Goal: Task Accomplishment & Management: Use online tool/utility

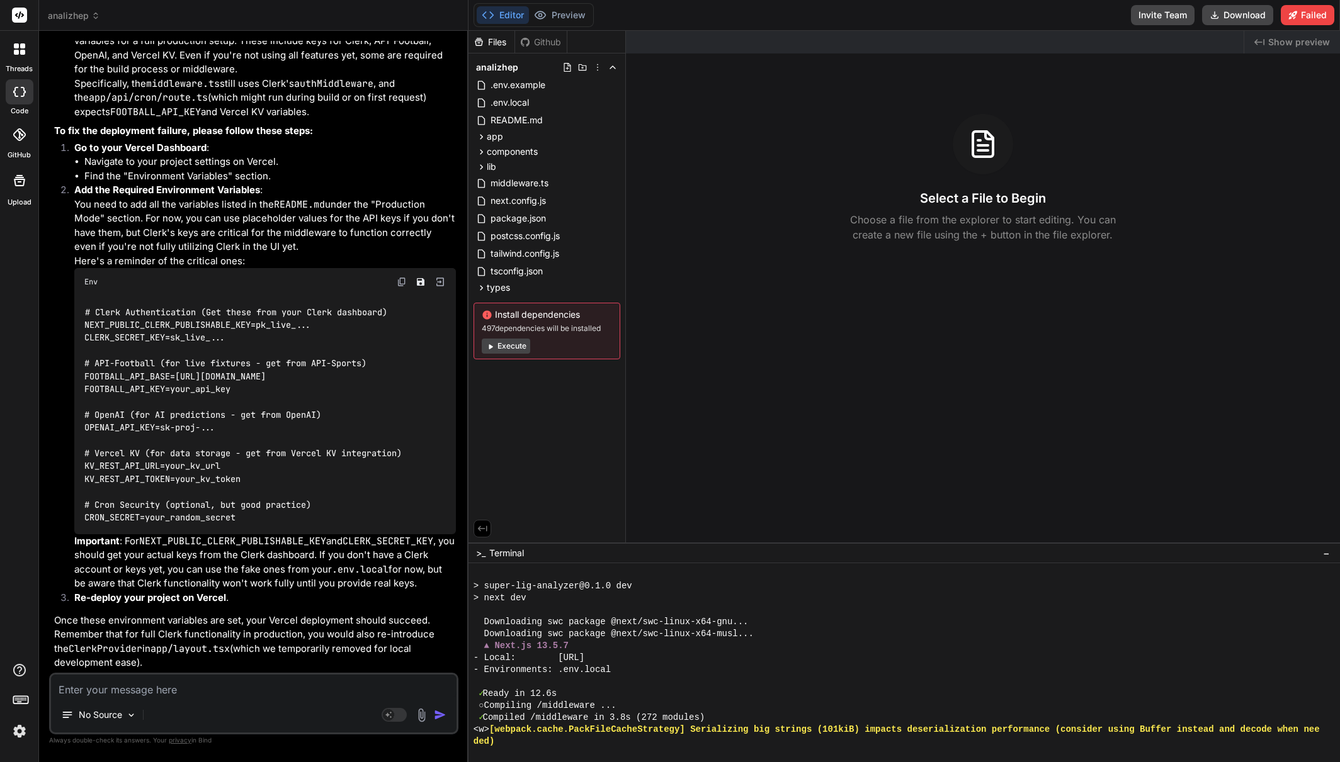
scroll to position [4212, 0]
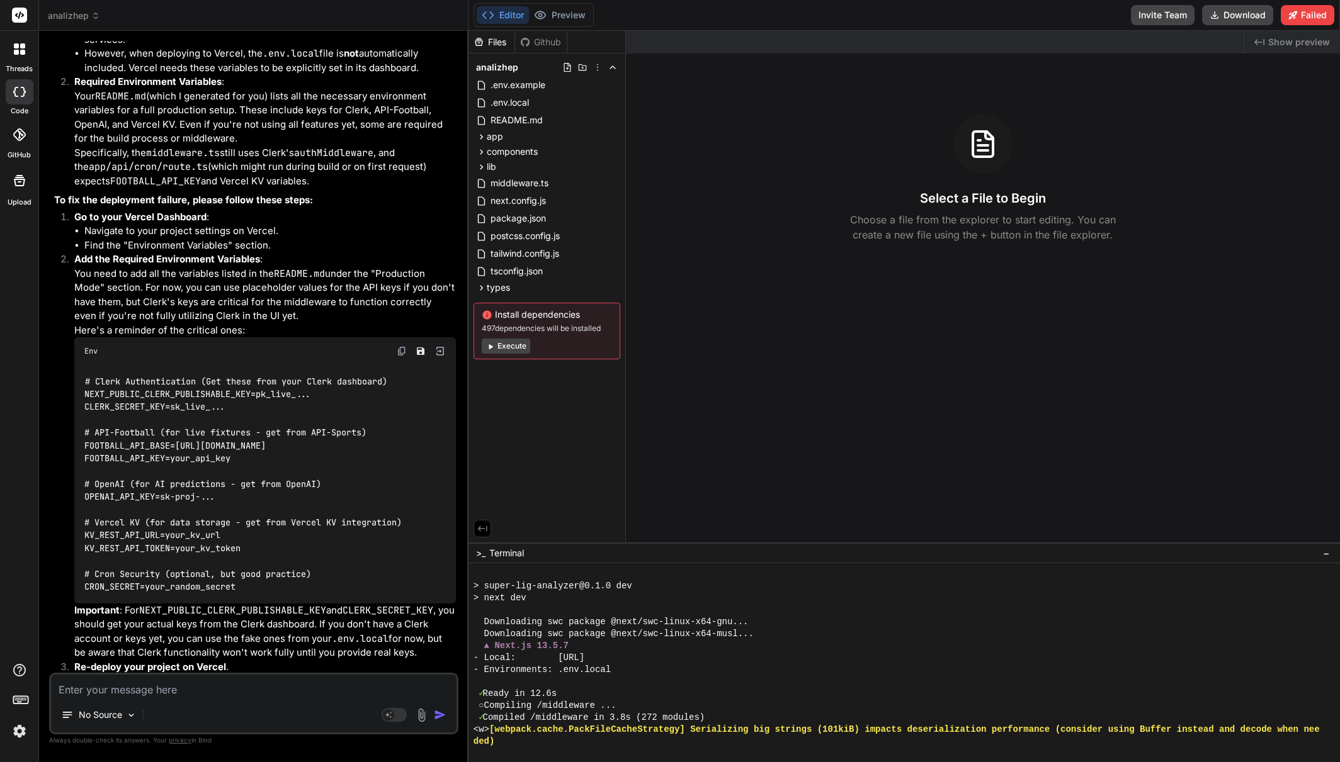
click at [21, 18] on rect at bounding box center [19, 15] width 15 height 15
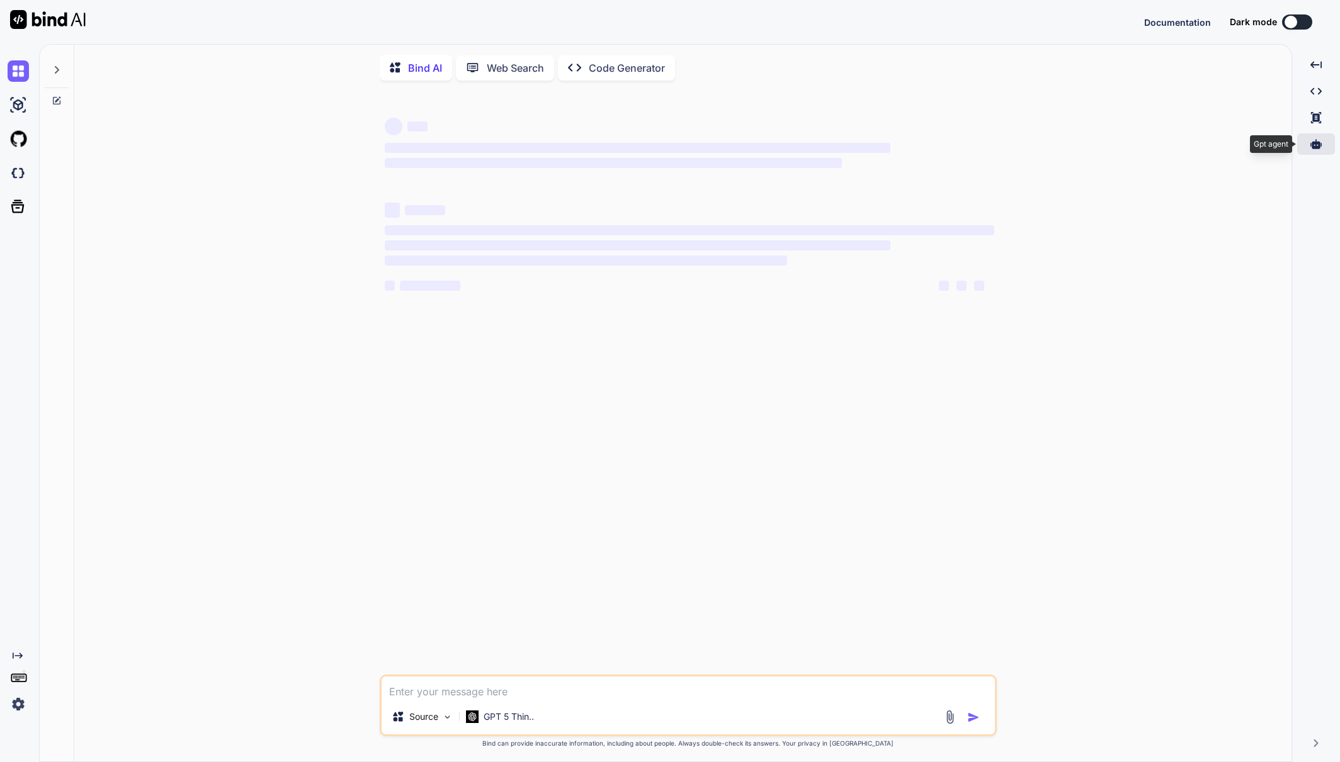
type textarea "x"
click at [1315, 146] on icon at bounding box center [1315, 143] width 11 height 9
type textarea "x"
click at [1320, 145] on icon at bounding box center [1315, 143] width 11 height 9
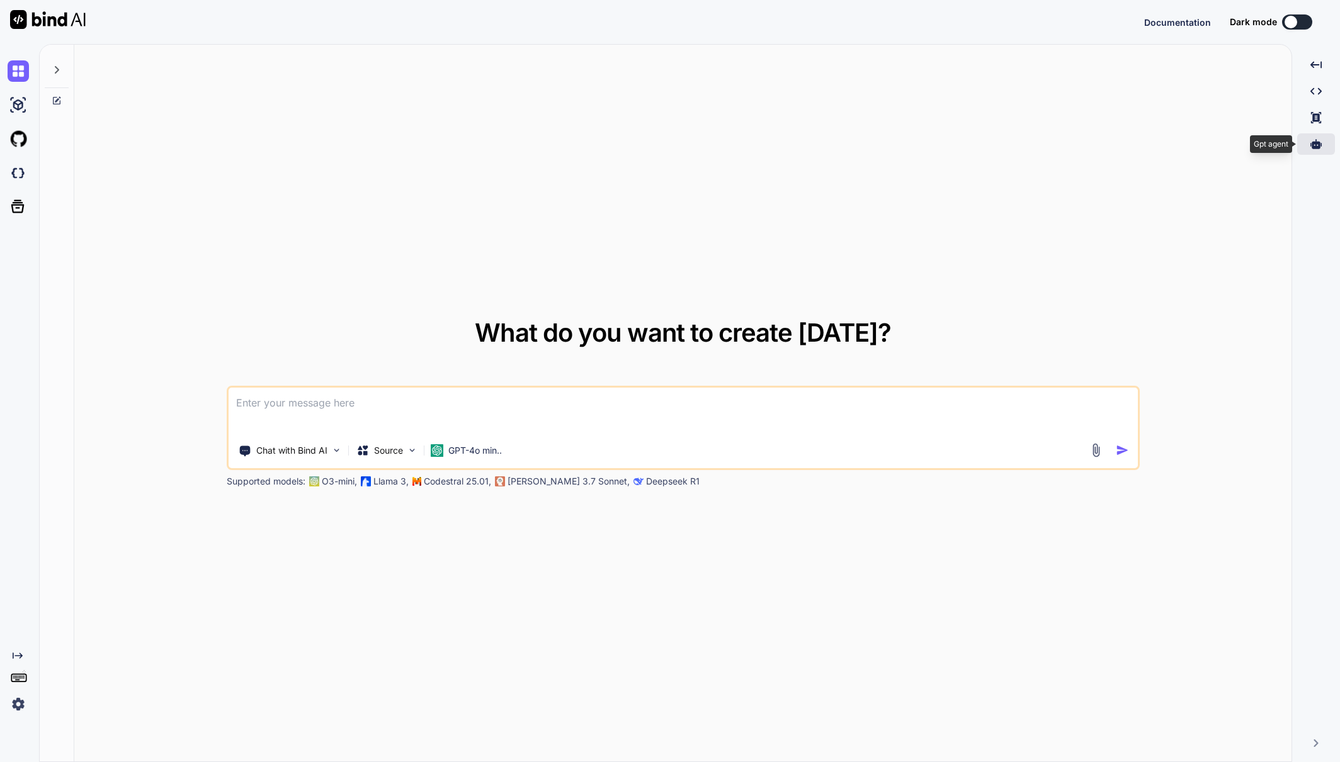
click at [1331, 147] on div at bounding box center [1316, 143] width 38 height 21
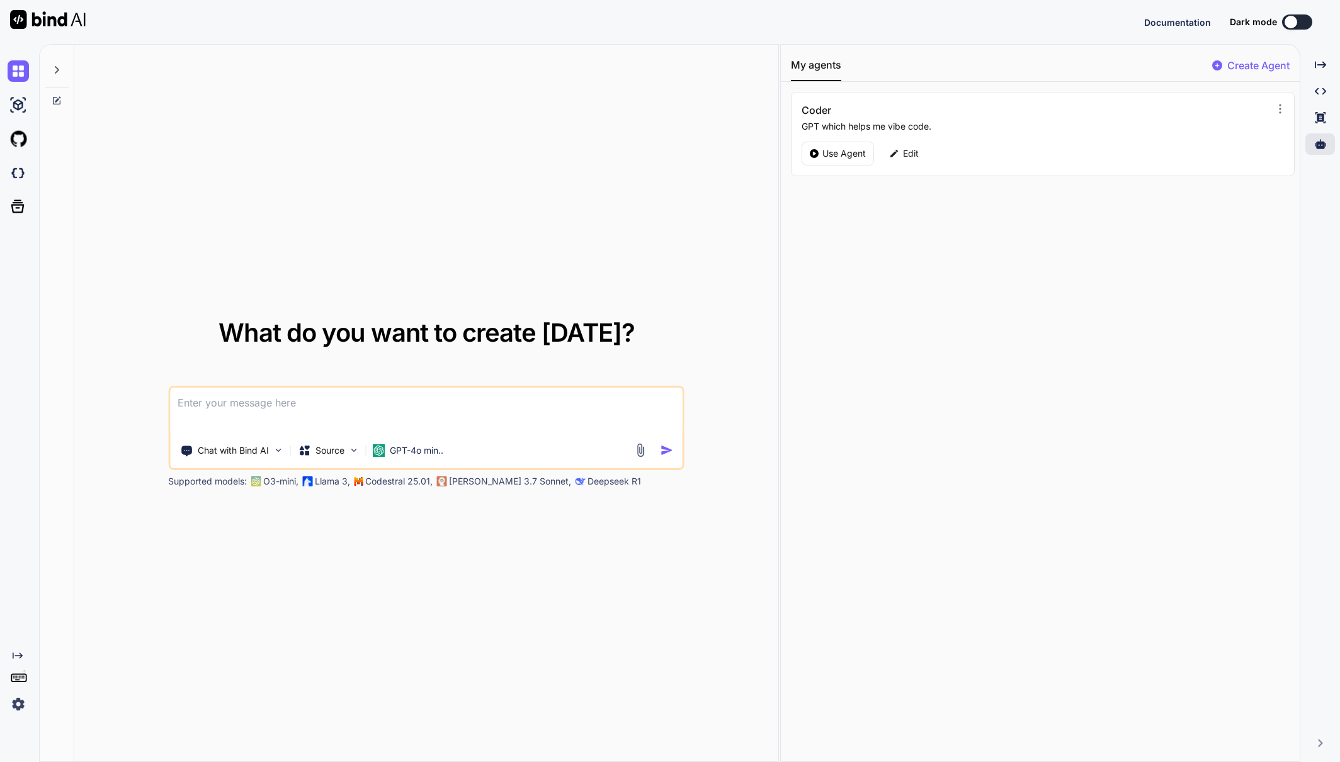
click at [1248, 62] on p "Create Agent" at bounding box center [1258, 65] width 62 height 15
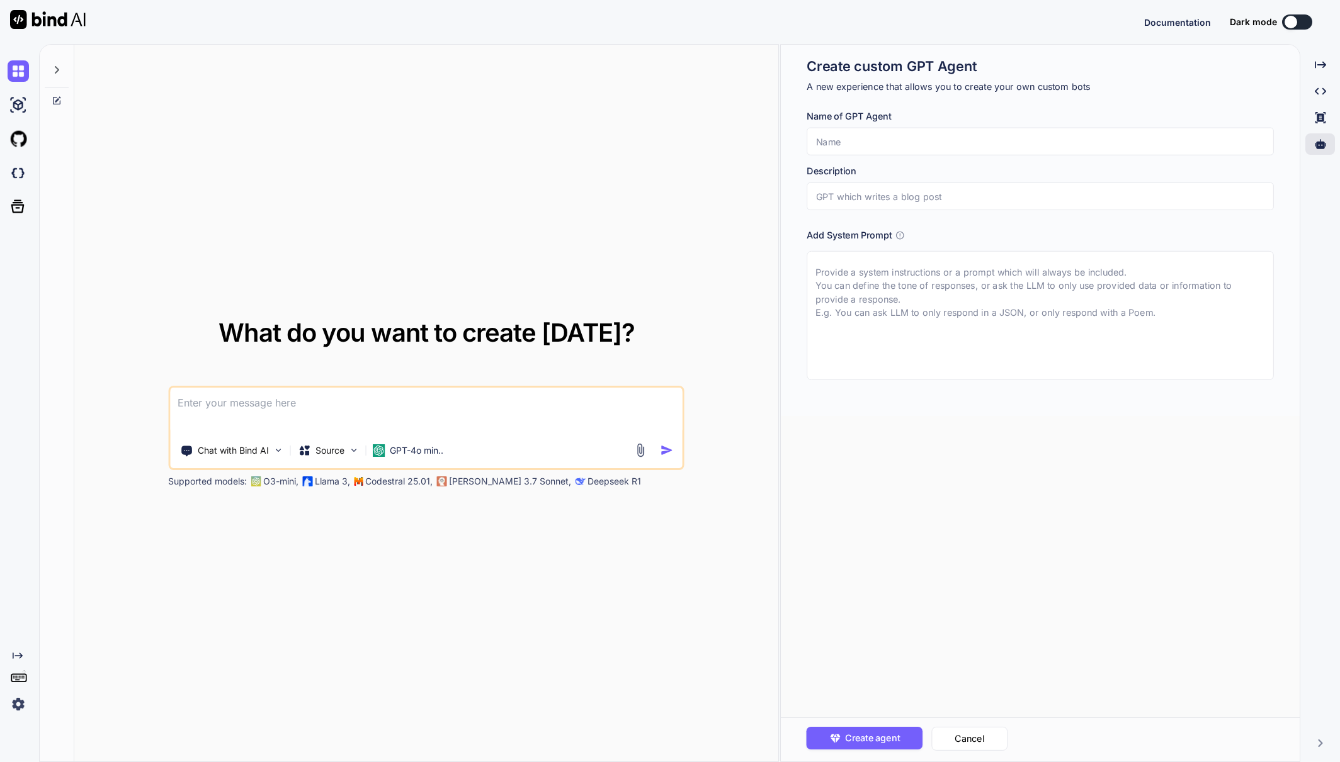
click at [879, 140] on input "text" at bounding box center [1039, 142] width 467 height 28
click at [884, 145] on input "text" at bounding box center [1039, 142] width 467 height 28
click at [905, 273] on textarea at bounding box center [1039, 315] width 467 height 129
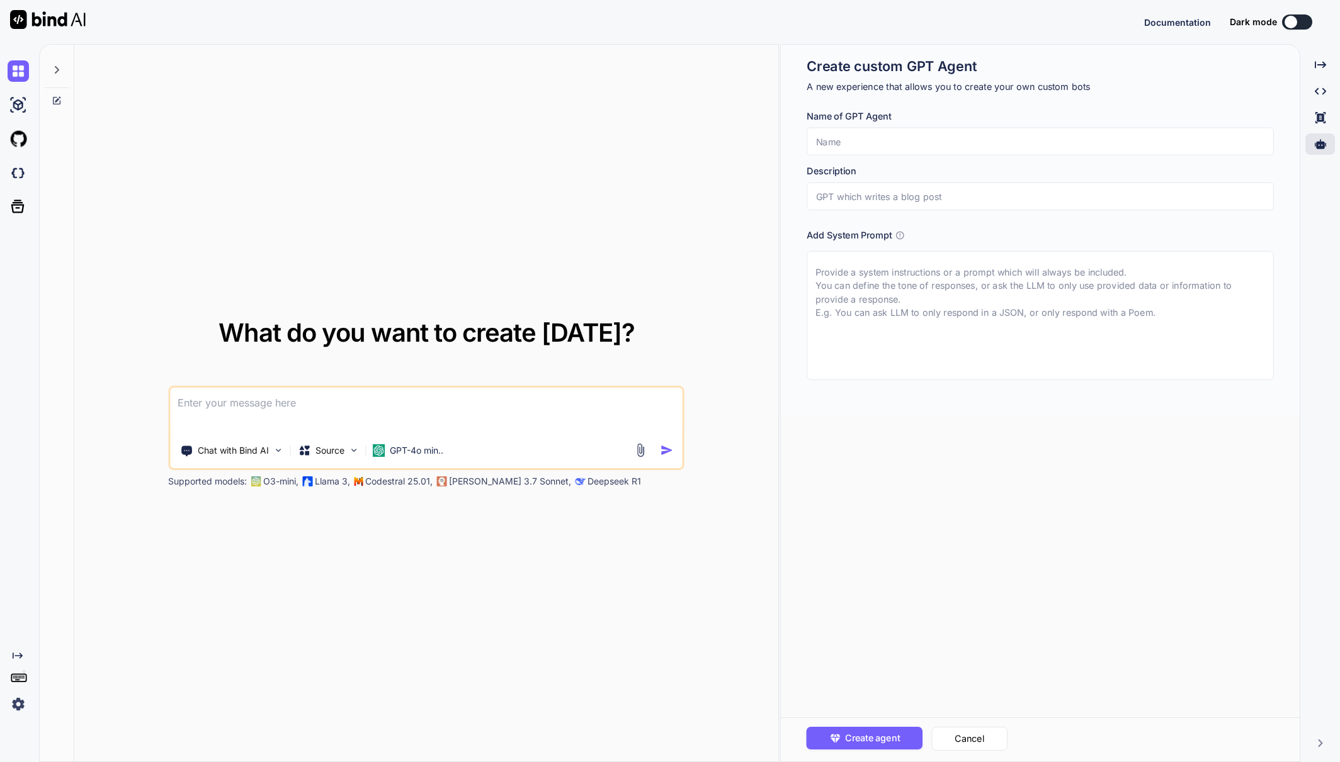
click at [899, 144] on input "text" at bounding box center [1039, 142] width 467 height 28
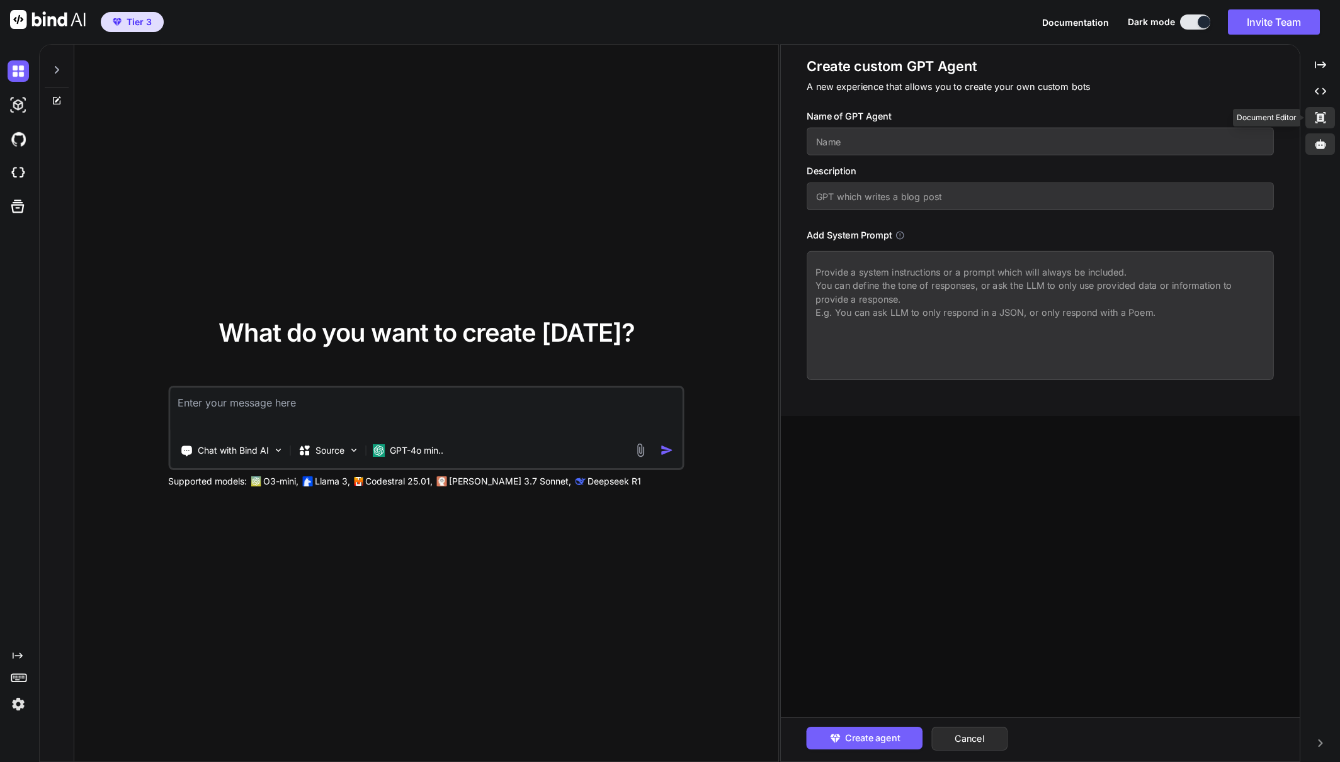
click at [1322, 114] on icon at bounding box center [1319, 117] width 10 height 11
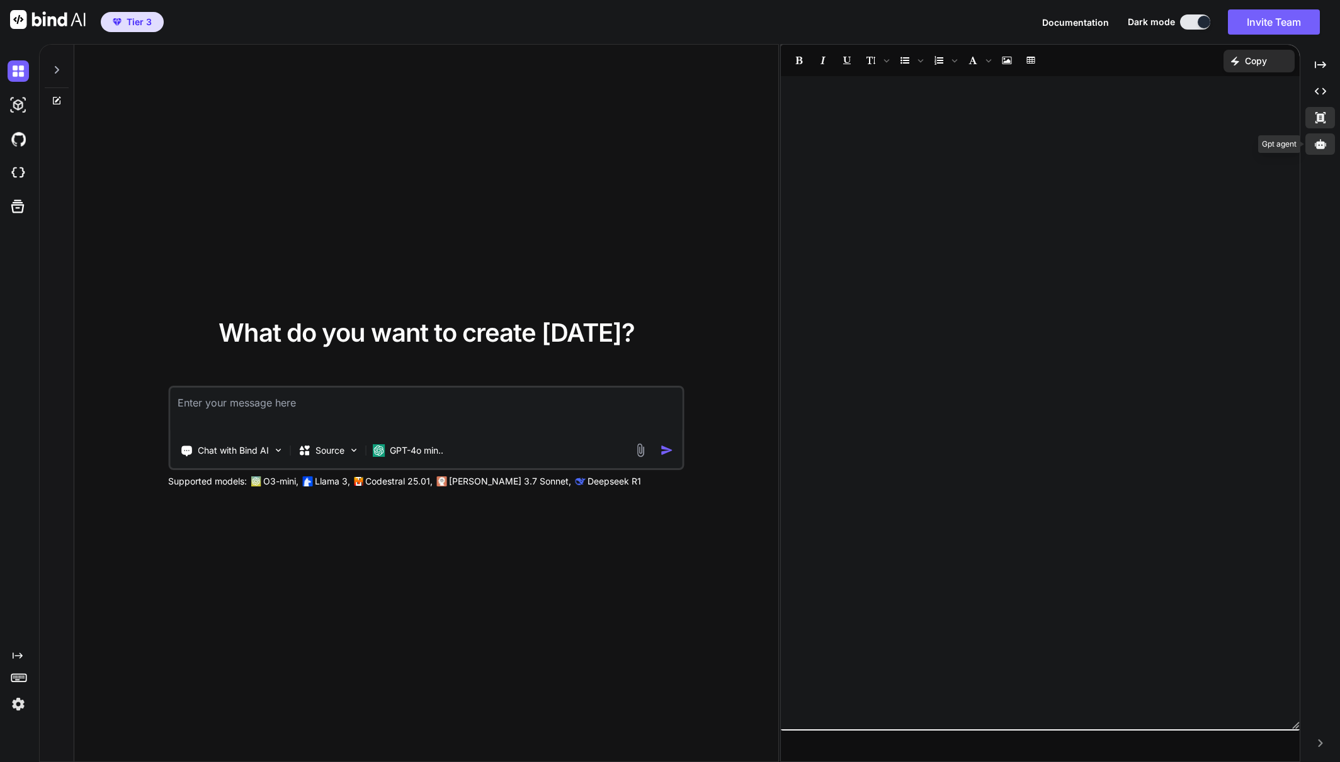
click at [1313, 145] on div at bounding box center [1320, 143] width 30 height 21
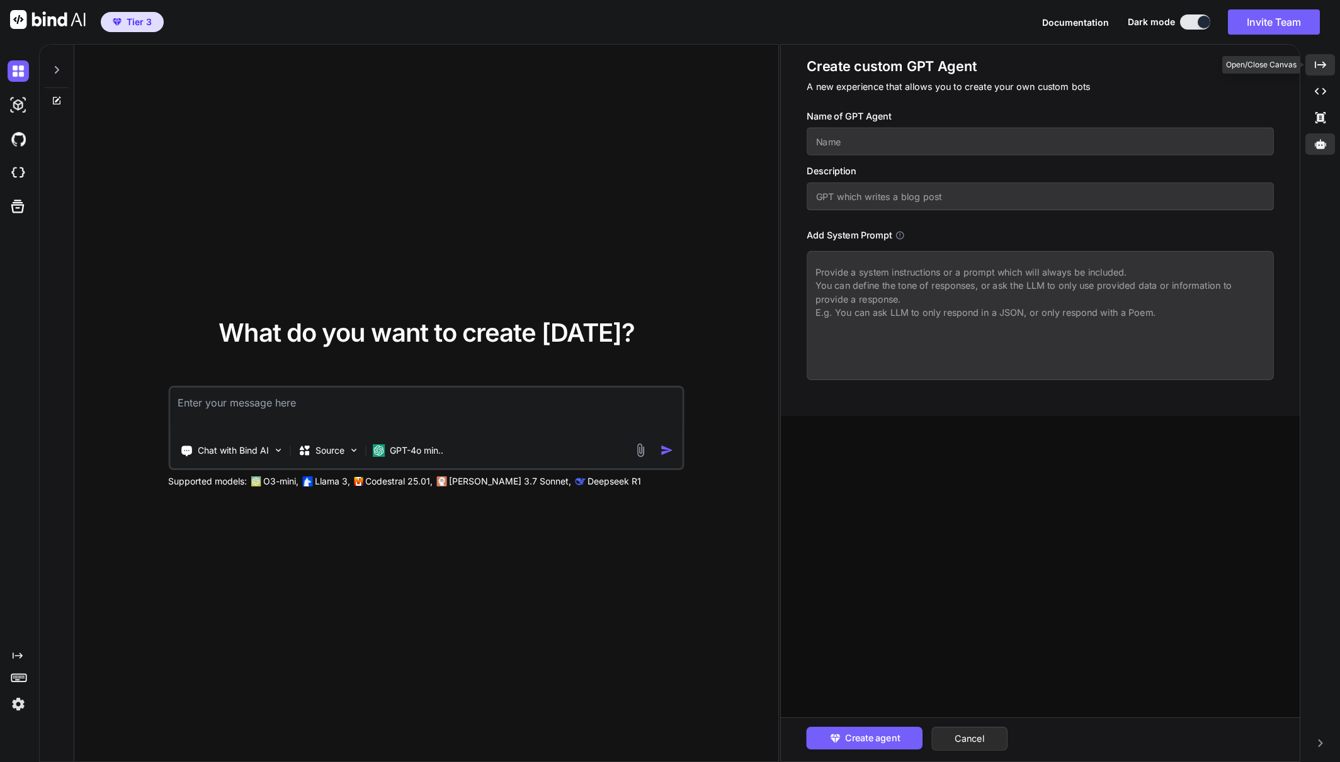
click at [1321, 69] on icon "Created with Pixso." at bounding box center [1319, 64] width 11 height 11
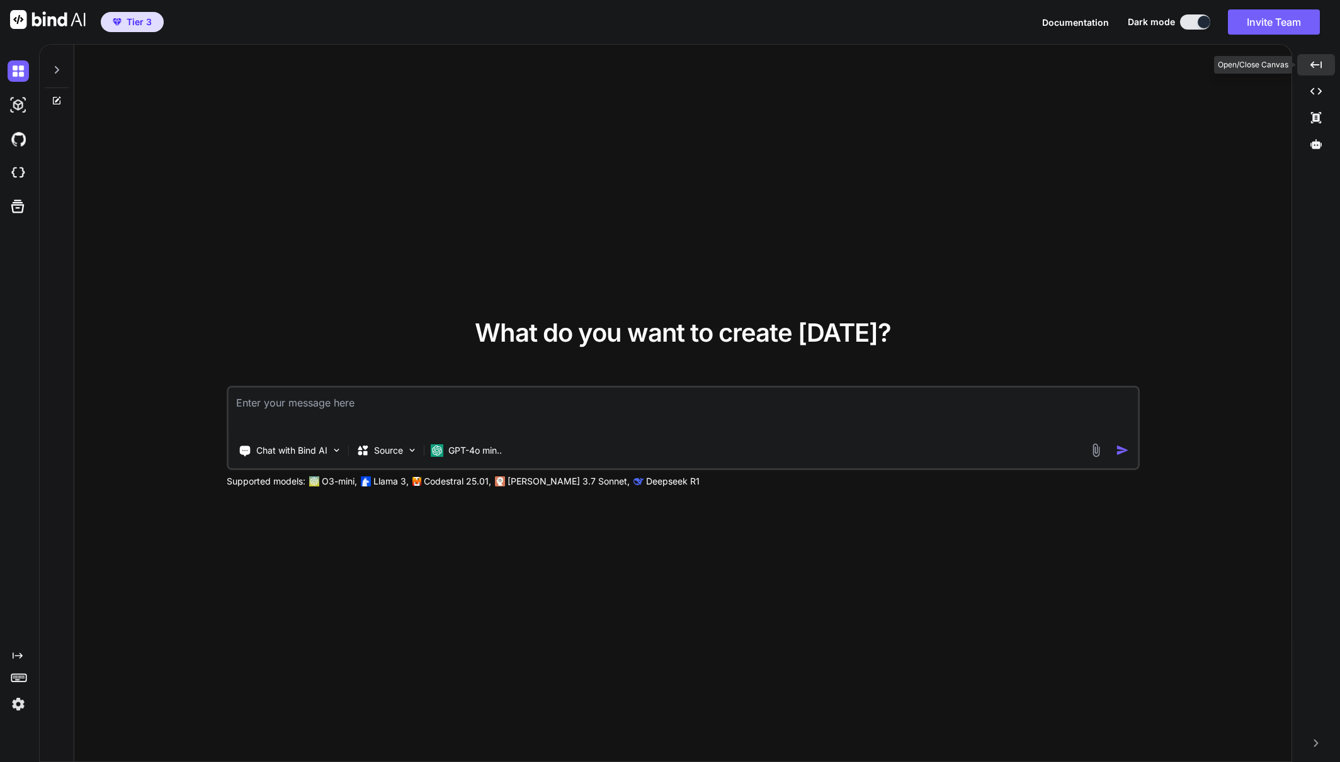
click at [1321, 68] on icon at bounding box center [1315, 64] width 11 height 7
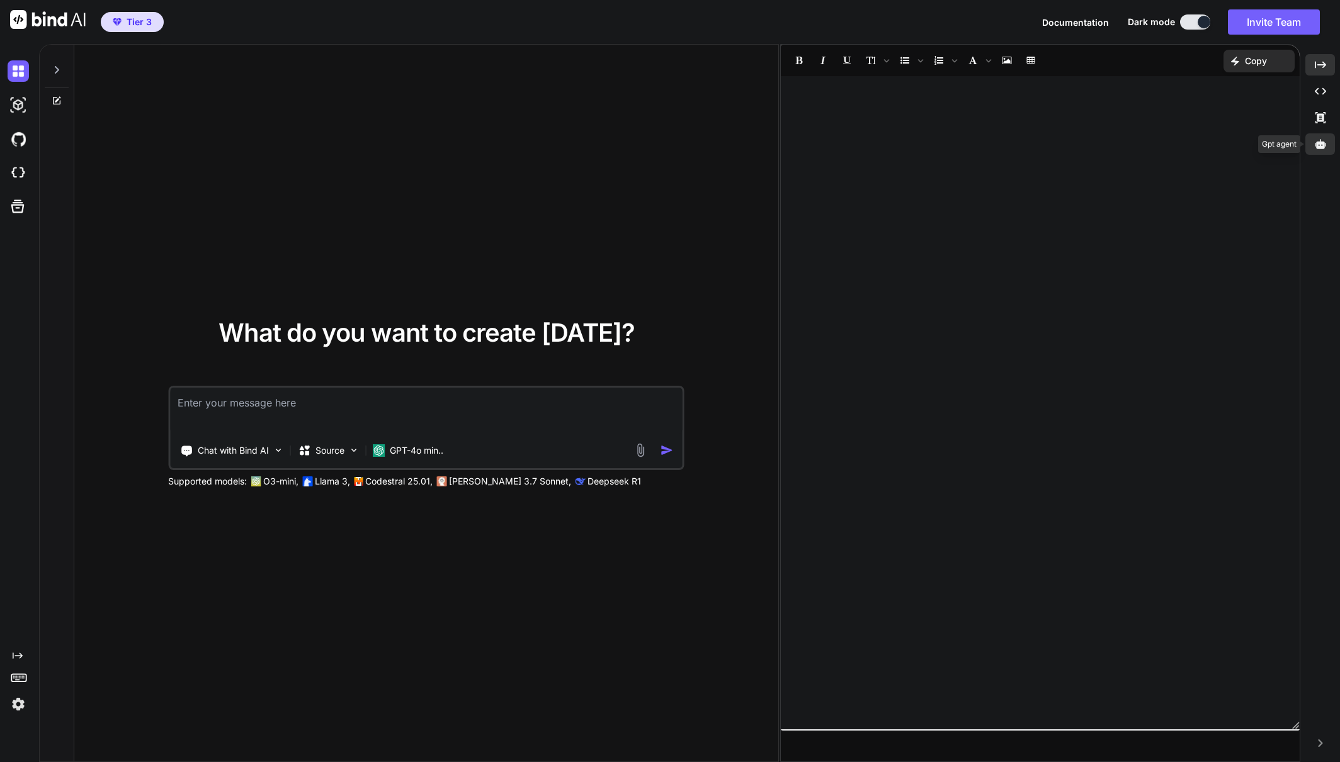
click at [1313, 144] on div at bounding box center [1320, 143] width 30 height 21
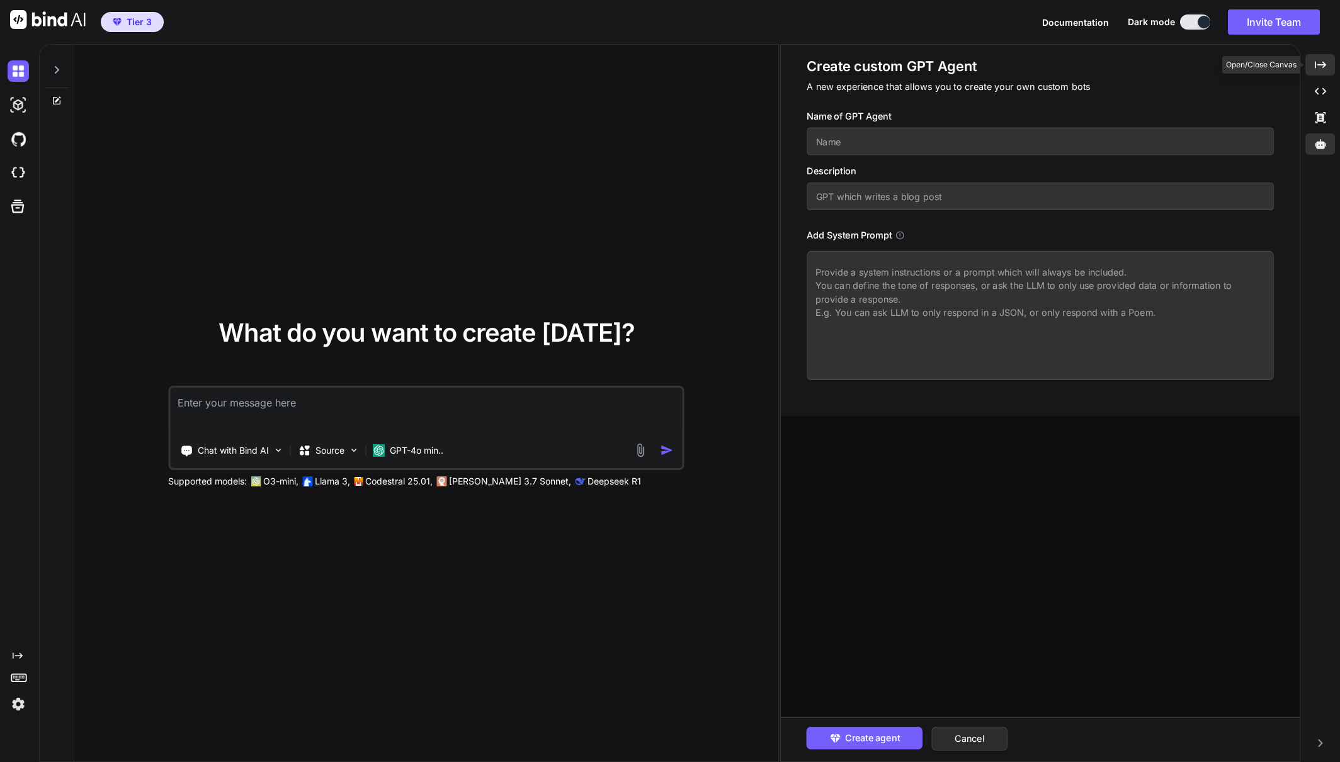
click at [1318, 60] on icon "Created with Pixso." at bounding box center [1319, 64] width 11 height 11
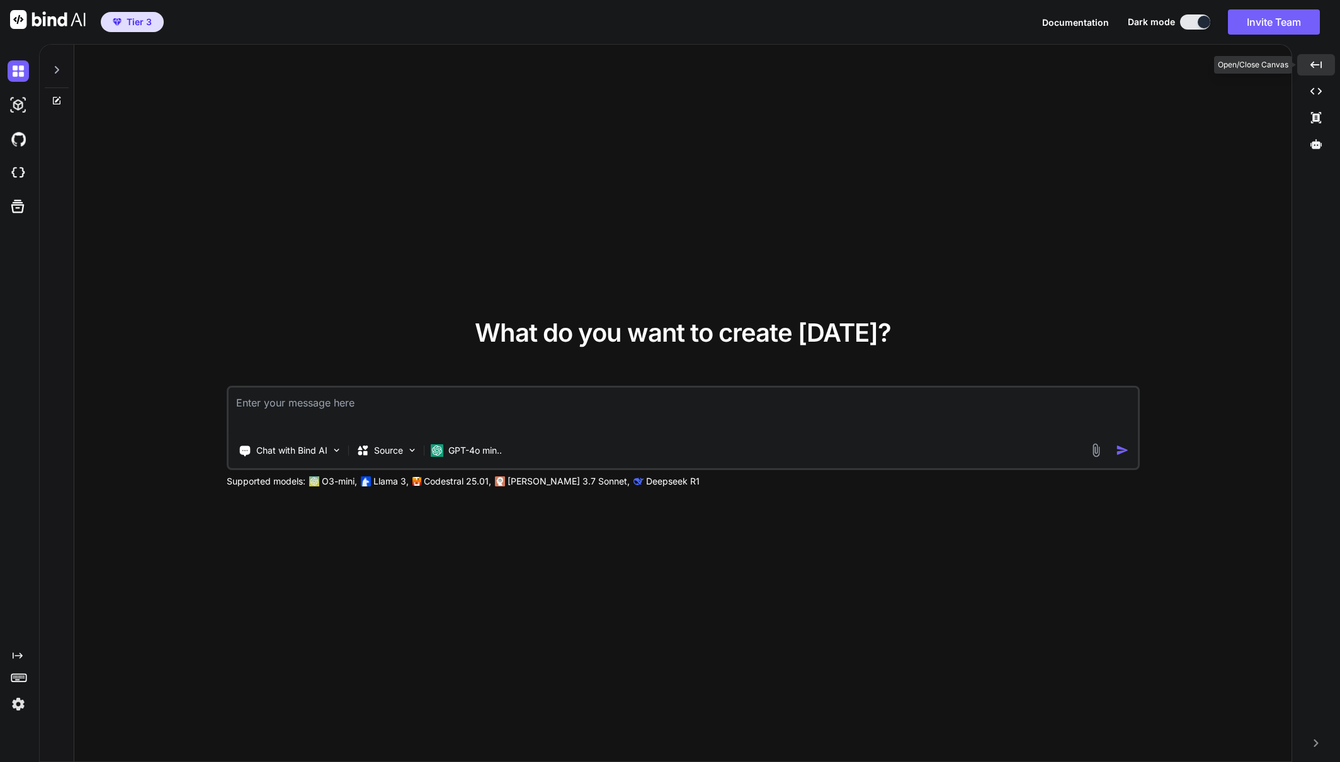
click at [1323, 67] on div "Created with Pixso." at bounding box center [1316, 64] width 38 height 21
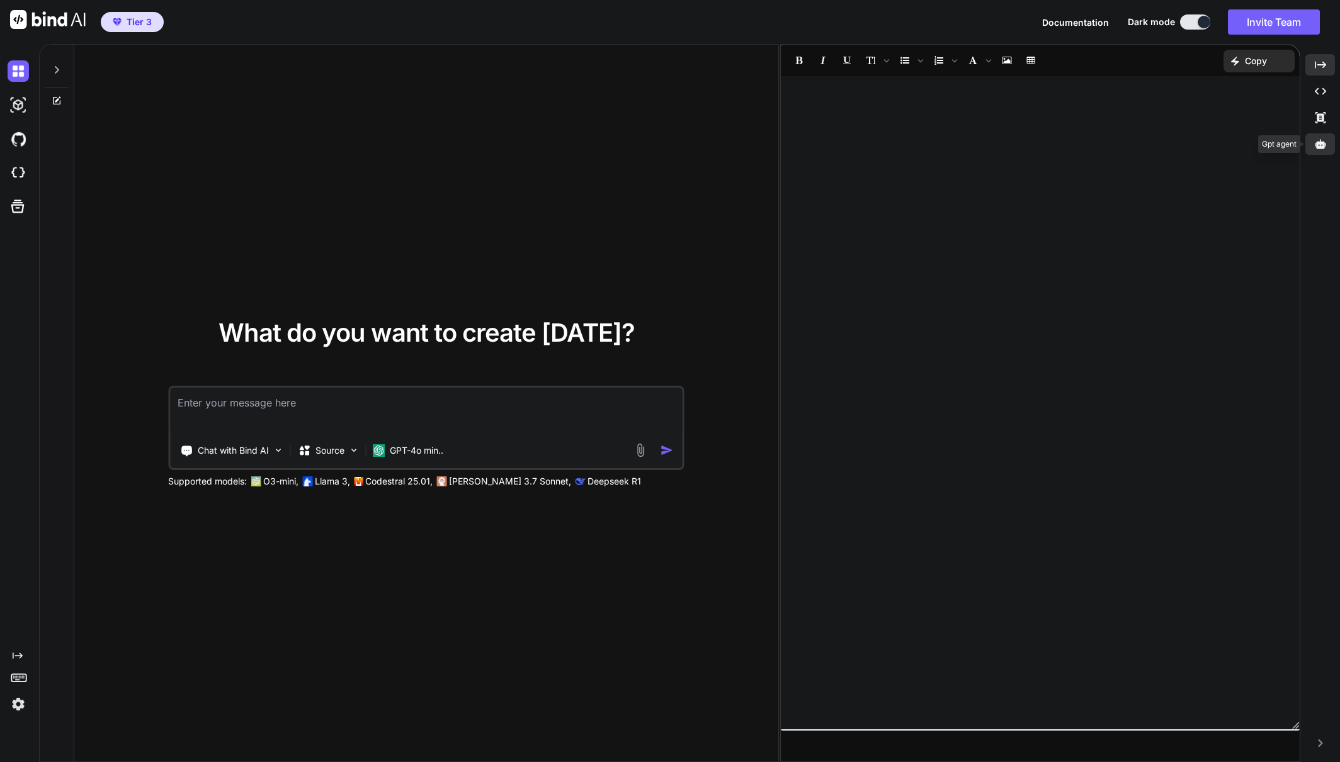
click at [1310, 143] on div at bounding box center [1320, 143] width 30 height 21
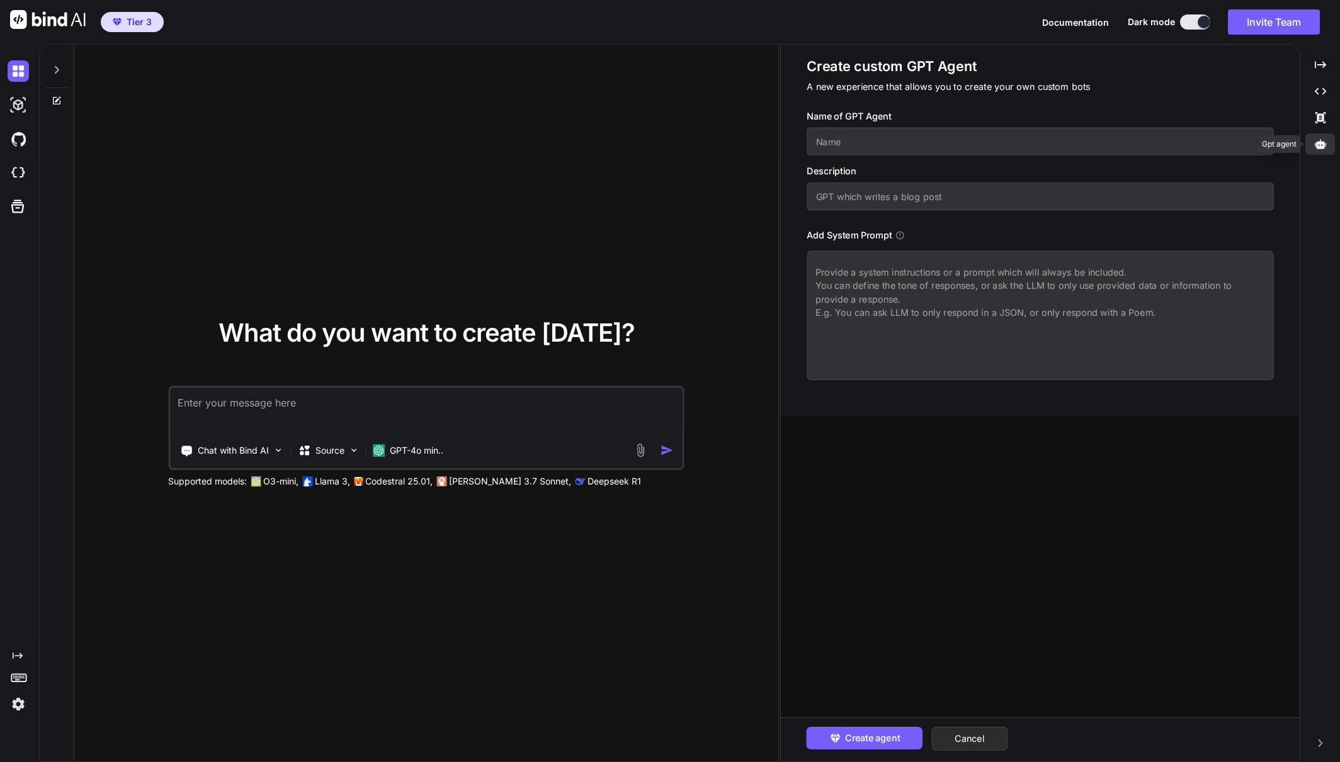
click at [1322, 140] on icon at bounding box center [1319, 143] width 11 height 11
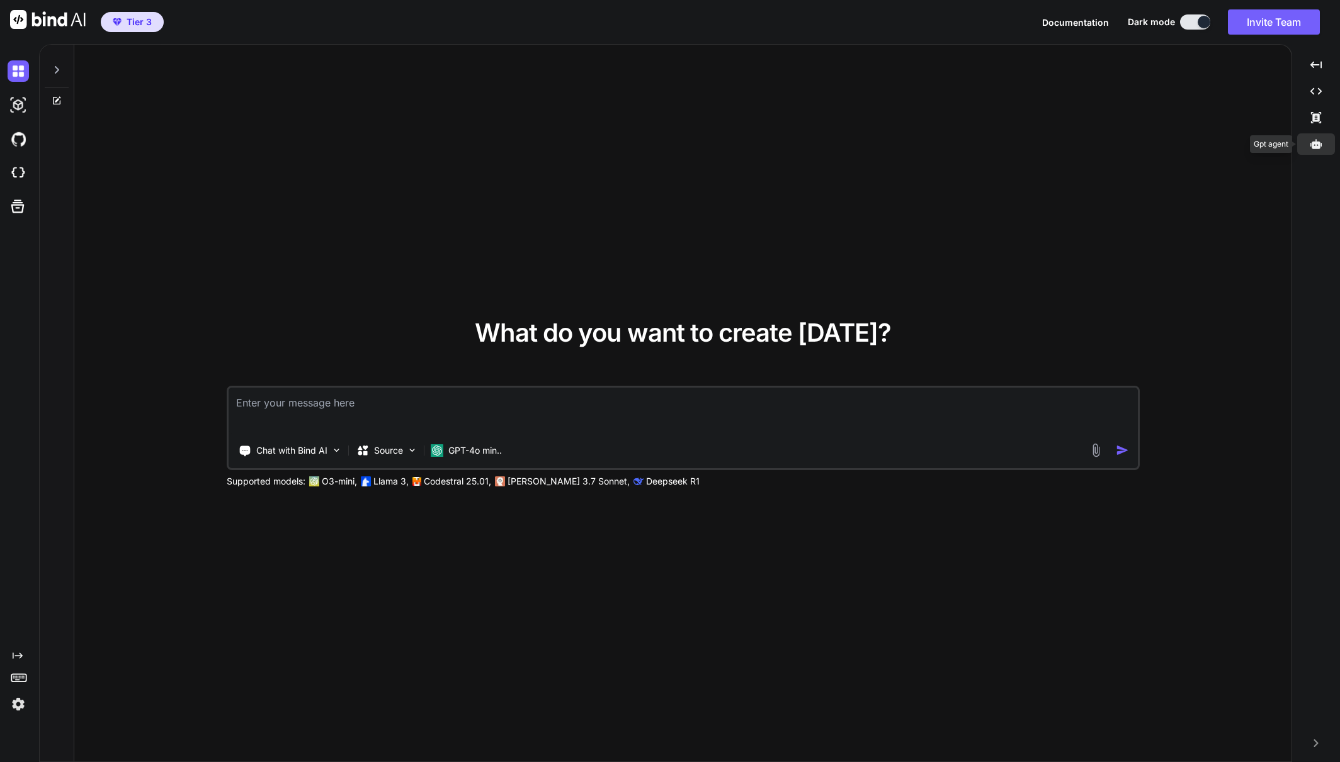
click at [1321, 142] on icon at bounding box center [1315, 143] width 11 height 11
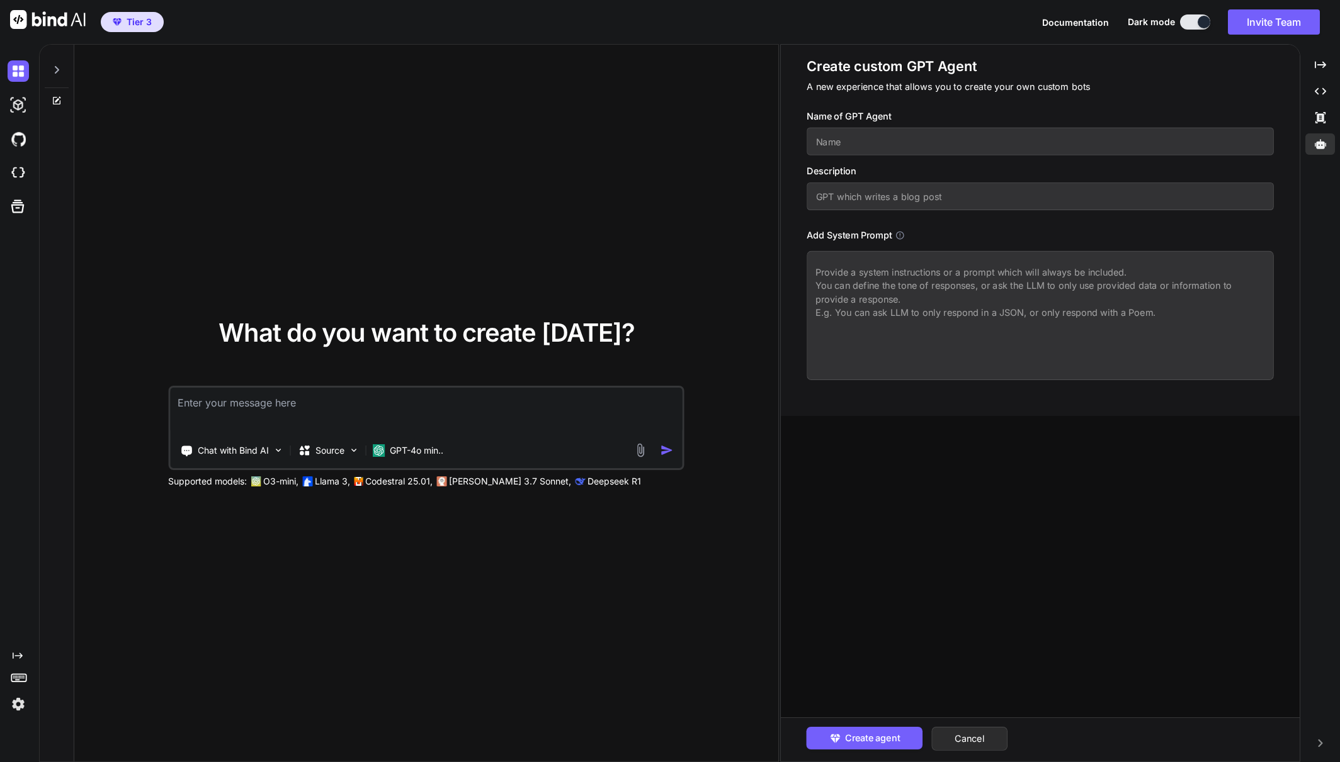
click at [874, 148] on input "text" at bounding box center [1039, 142] width 467 height 28
click at [915, 152] on input "text" at bounding box center [1039, 142] width 467 height 28
click at [883, 193] on input "text" at bounding box center [1039, 197] width 467 height 28
click at [942, 290] on textarea at bounding box center [1039, 315] width 467 height 129
click at [34, 16] on img at bounding box center [48, 19] width 76 height 19
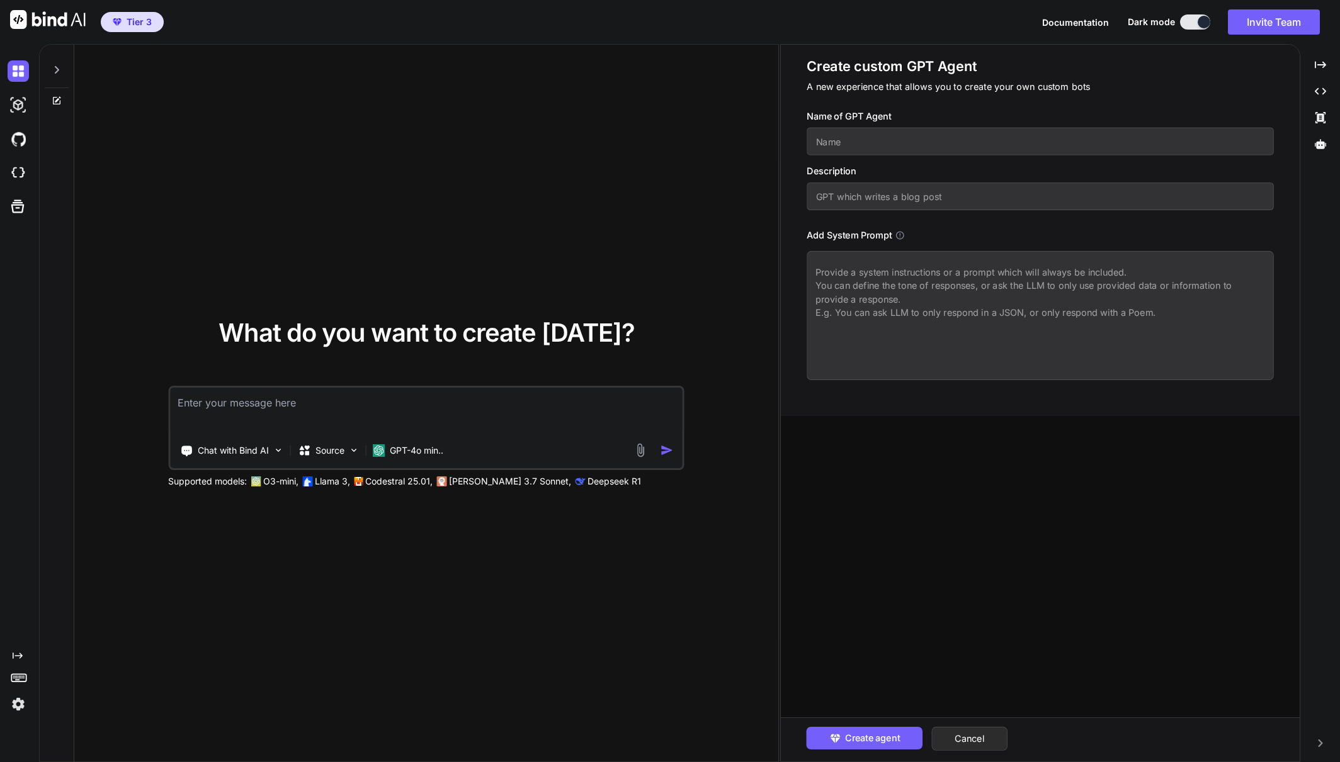
type textarea "x"
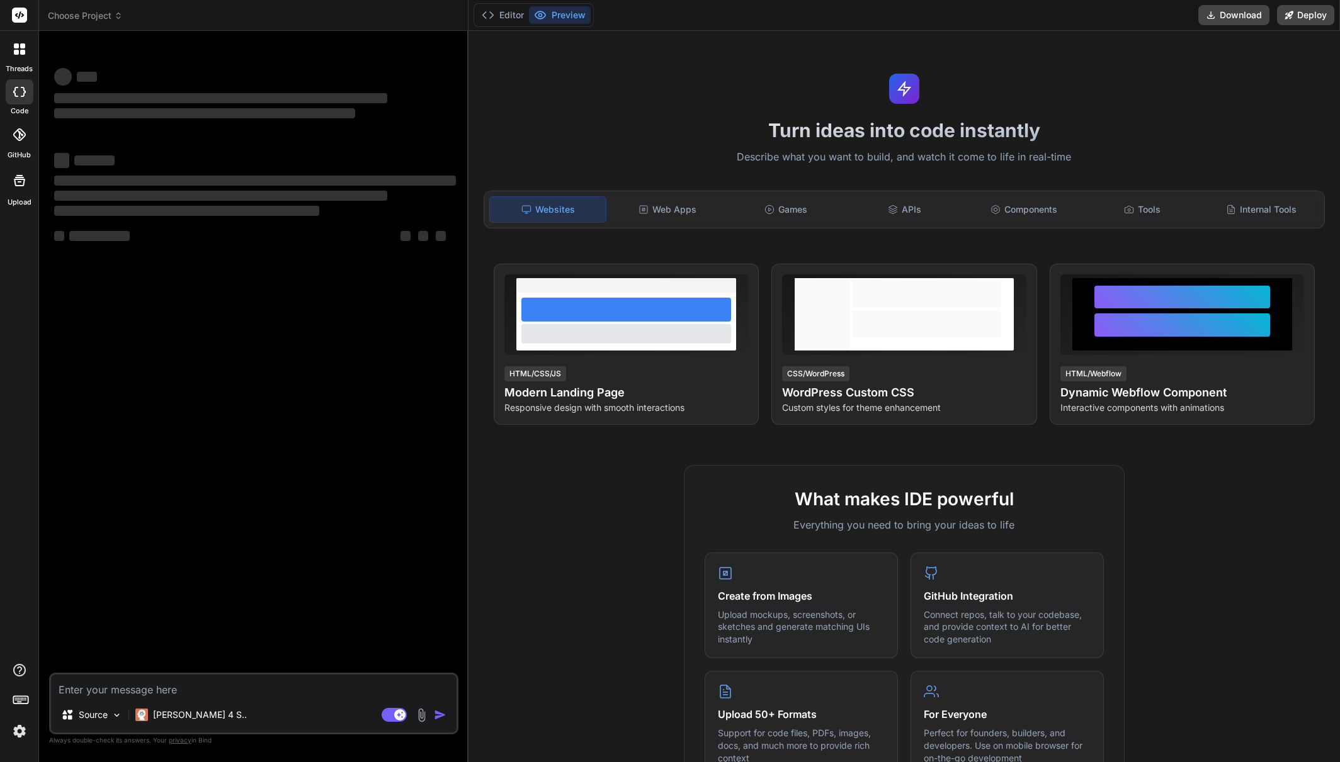
type textarea "x"
click at [106, 13] on span "Choose Project" at bounding box center [85, 15] width 75 height 13
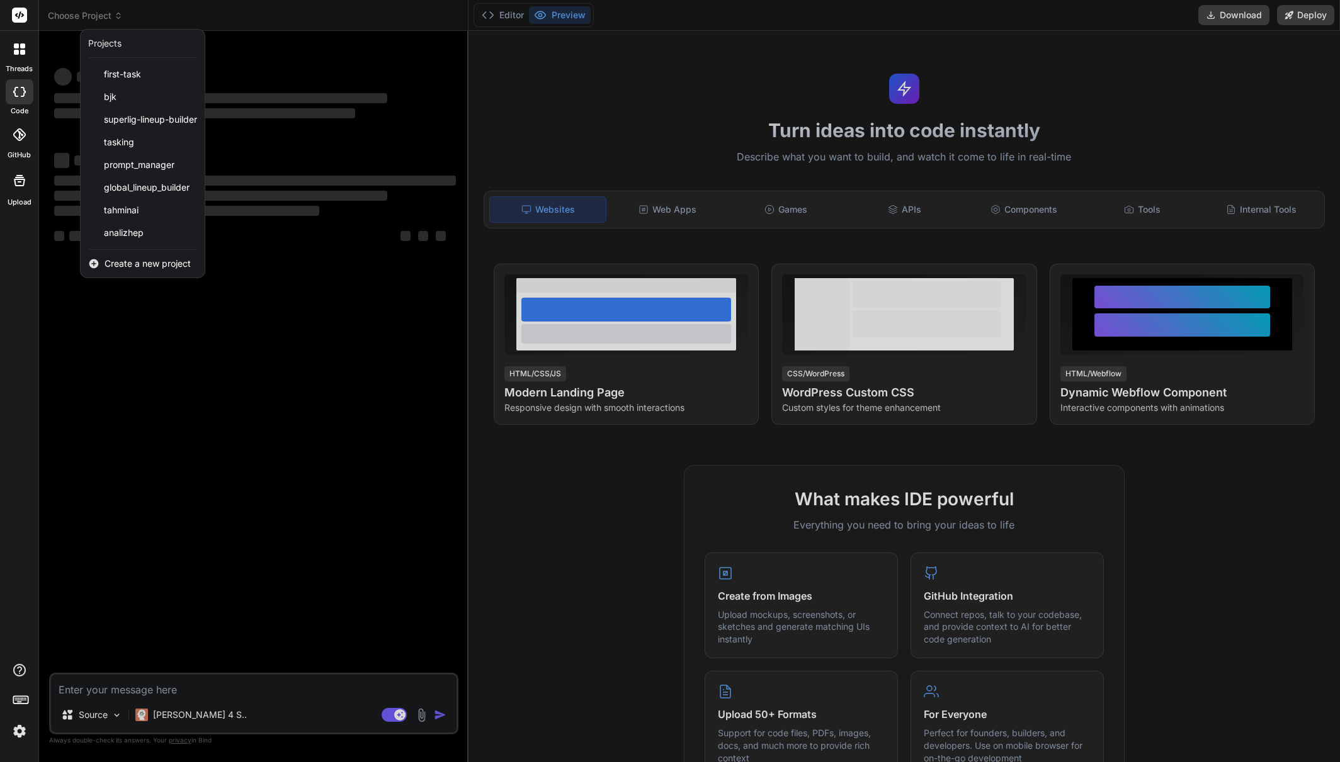
click at [122, 266] on span "Create a new project" at bounding box center [148, 263] width 86 height 13
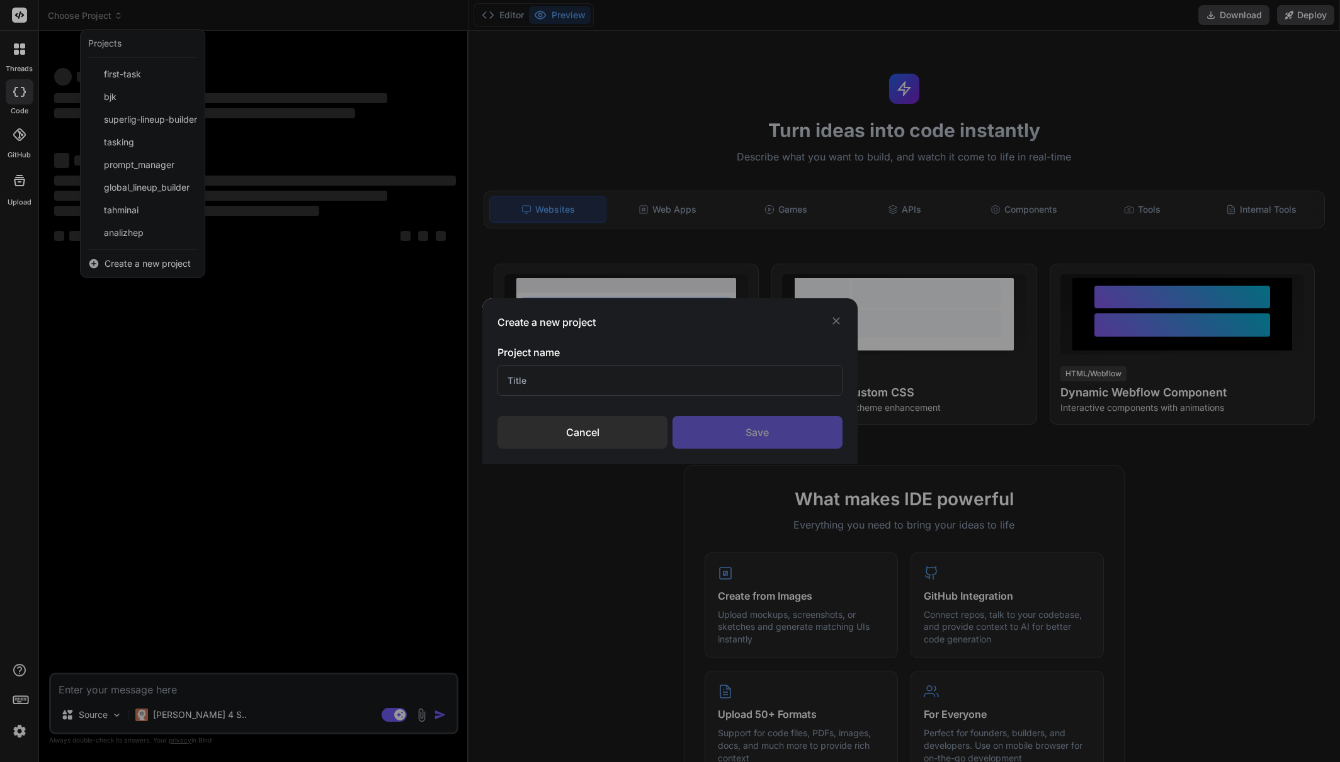
click at [558, 390] on input "text" at bounding box center [669, 380] width 345 height 31
type input "Cool Kanva"
click at [608, 445] on div "Cancel" at bounding box center [582, 432] width 170 height 33
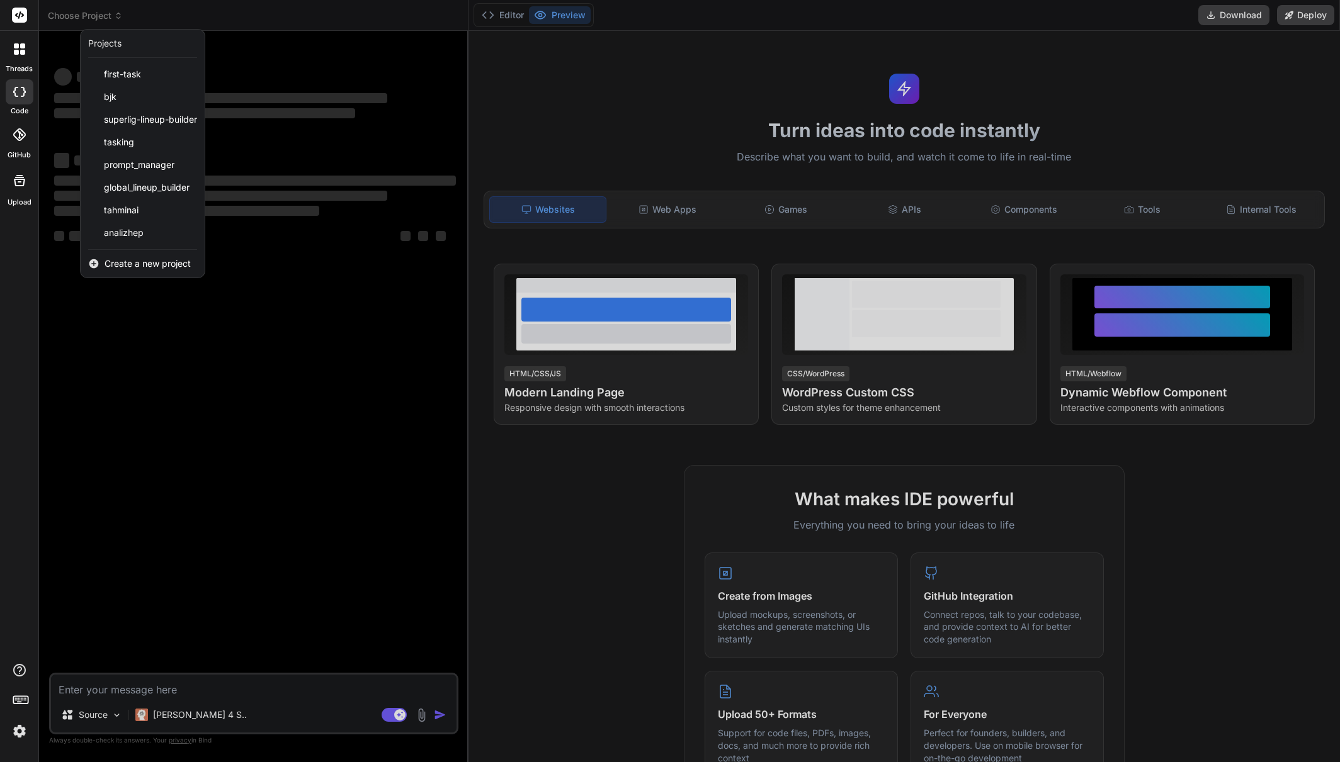
click at [301, 332] on div at bounding box center [670, 381] width 1340 height 762
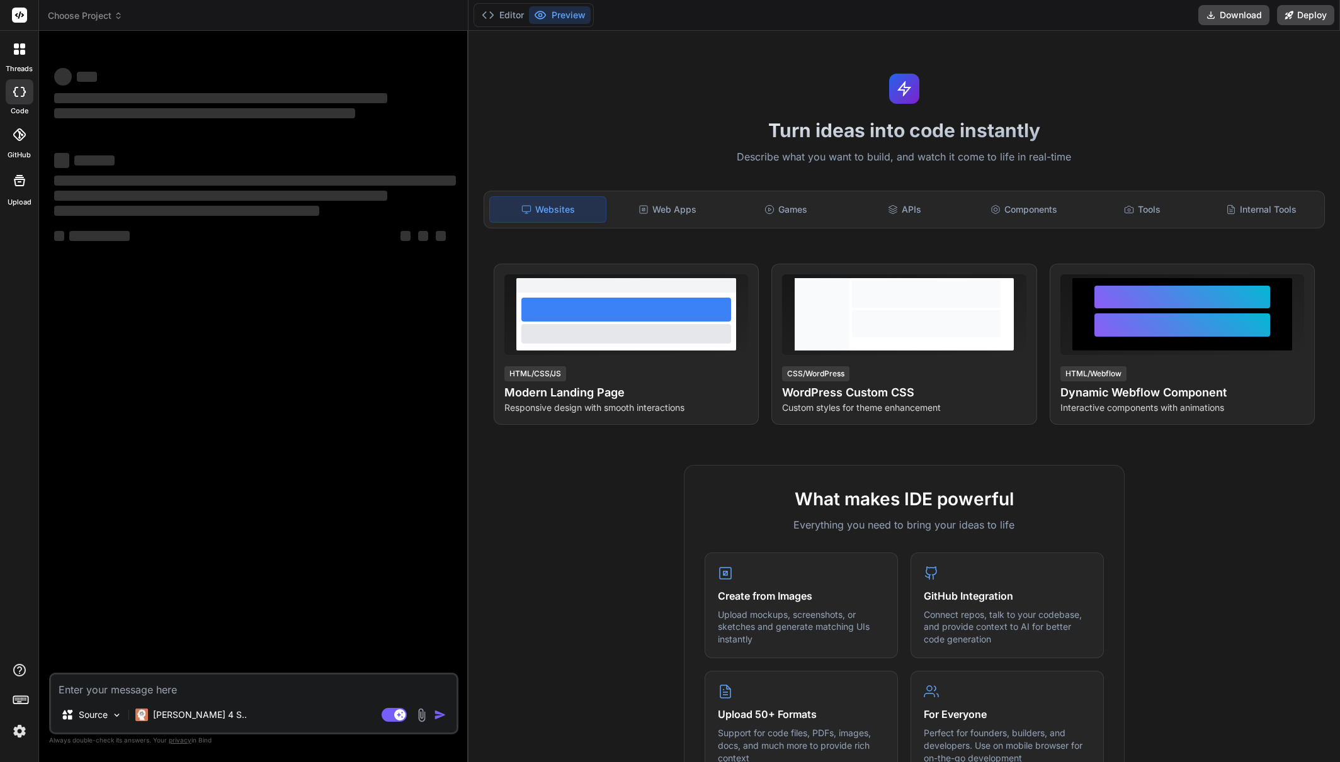
click at [18, 141] on div at bounding box center [20, 135] width 28 height 28
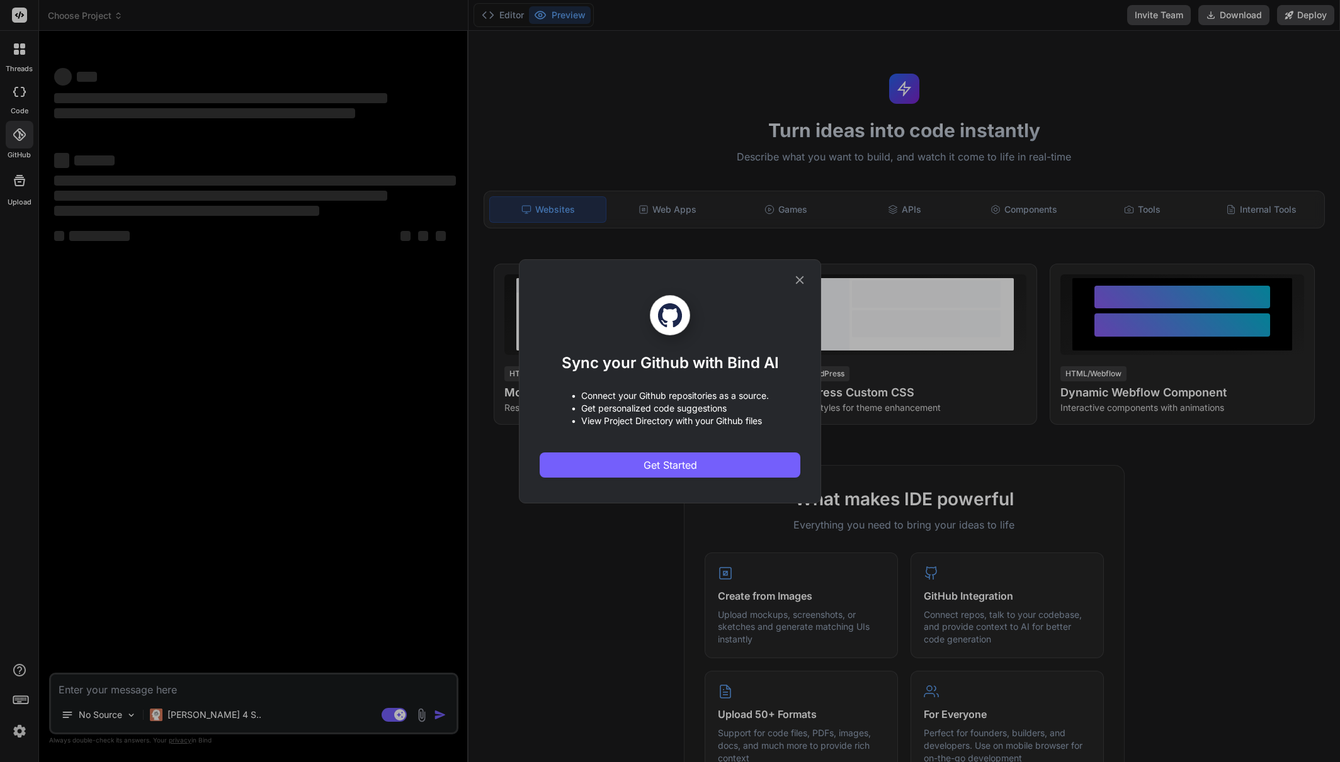
click at [801, 281] on icon at bounding box center [800, 280] width 8 height 8
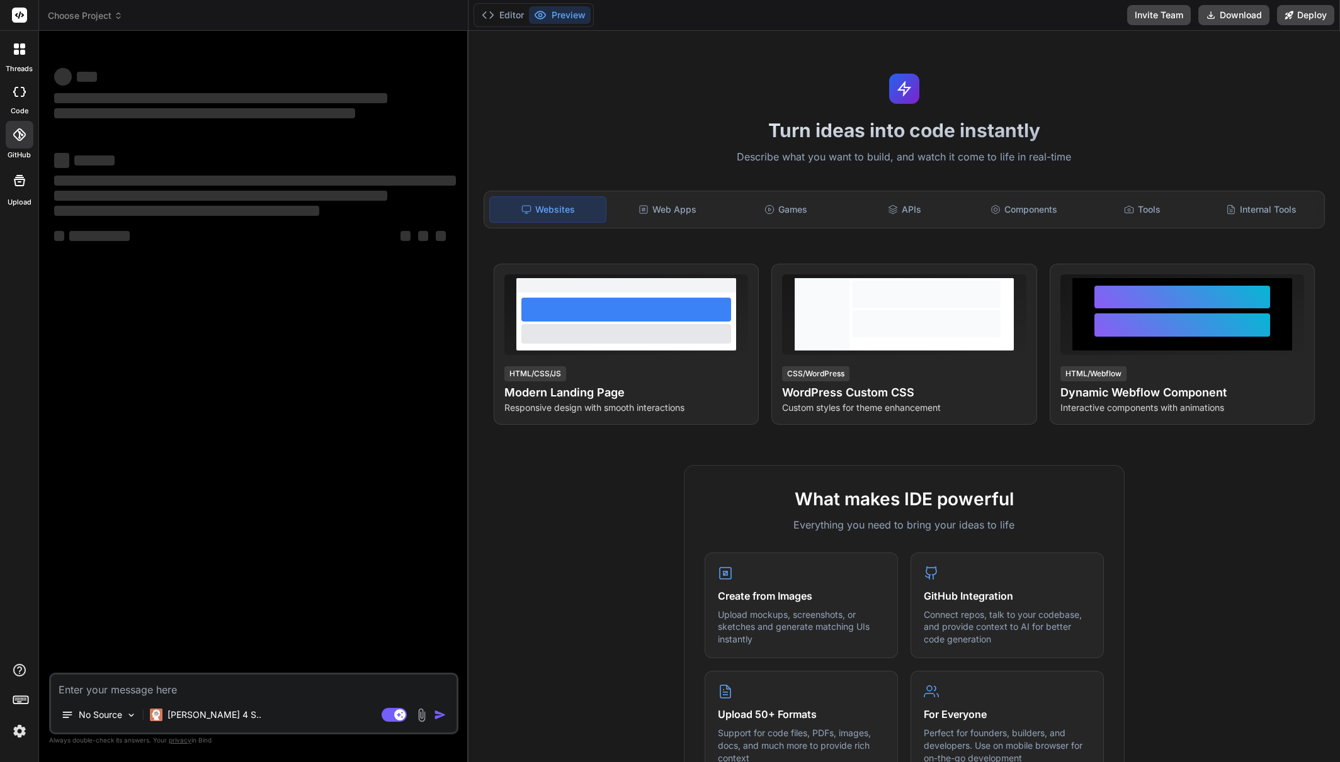
click at [20, 193] on div at bounding box center [19, 181] width 30 height 30
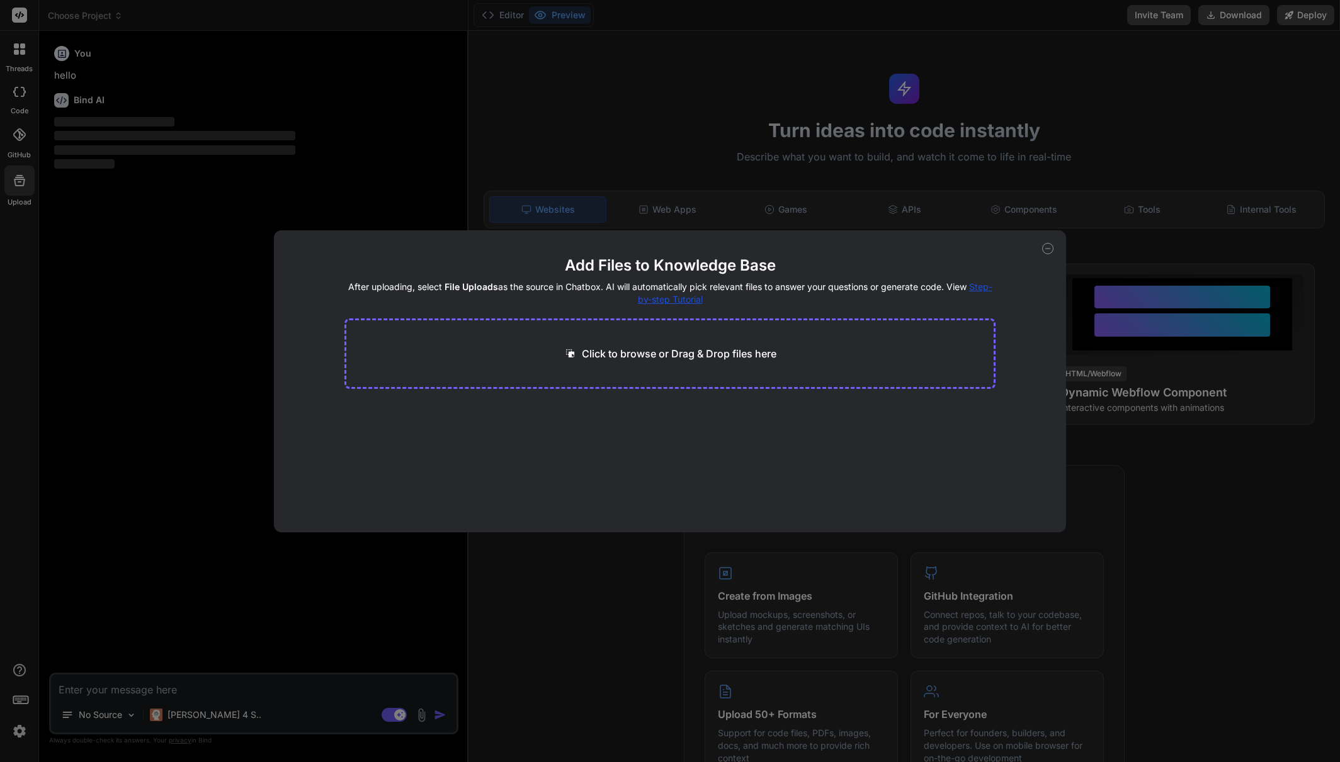
click at [1050, 251] on icon at bounding box center [1047, 248] width 11 height 11
type textarea "x"
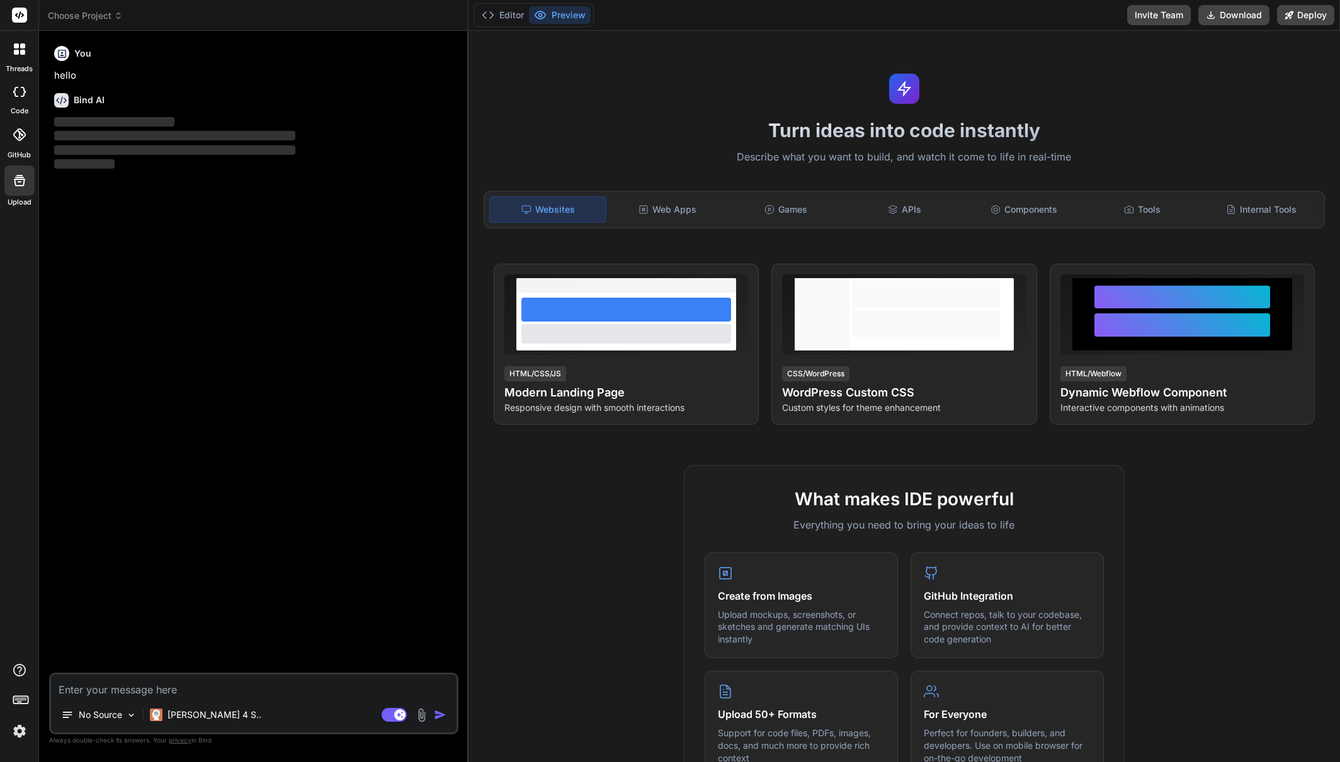
click at [22, 16] on icon at bounding box center [19, 15] width 9 height 8
